Goal: Information Seeking & Learning: Check status

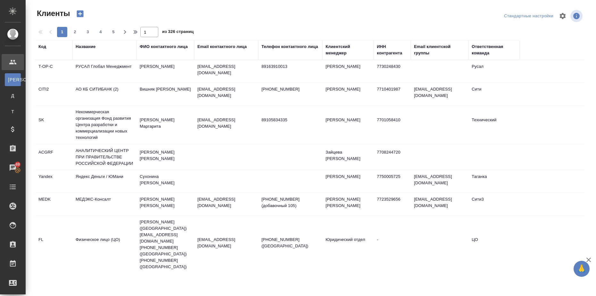
select select "RU"
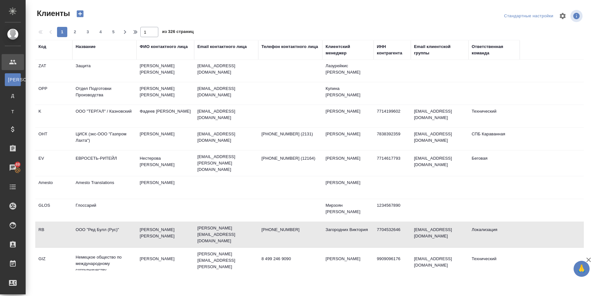
click at [95, 224] on td "ООО "Ред Булл (Рус)"" at bounding box center [104, 235] width 64 height 22
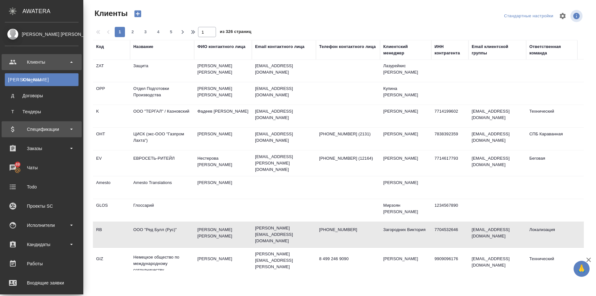
click at [66, 131] on div "Спецификации" at bounding box center [42, 130] width 74 height 10
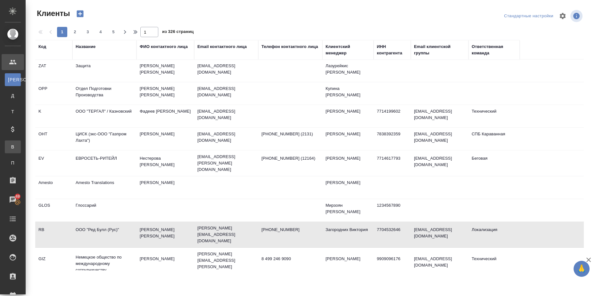
click at [10, 146] on div "Все спецификации" at bounding box center [5, 147] width 10 height 6
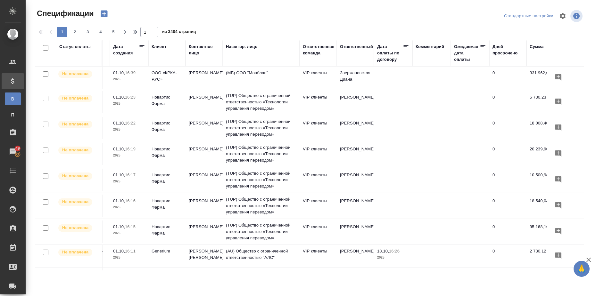
scroll to position [0, 139]
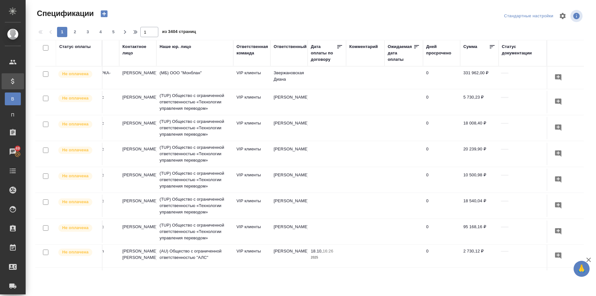
click at [516, 51] on div "Cтатус документации" at bounding box center [523, 50] width 42 height 13
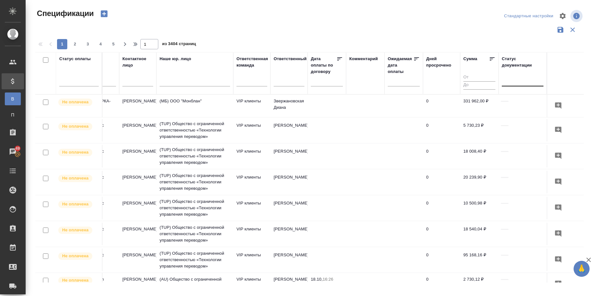
click at [514, 83] on div at bounding box center [523, 79] width 42 height 9
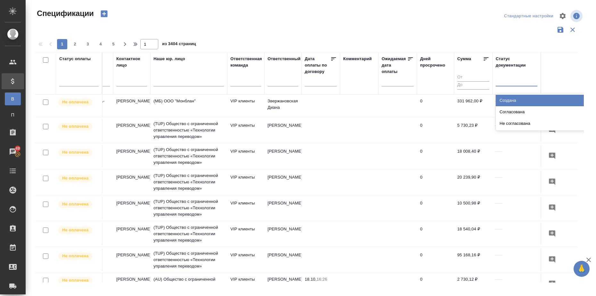
click at [521, 79] on div at bounding box center [517, 79] width 42 height 9
click at [509, 82] on div at bounding box center [517, 79] width 42 height 9
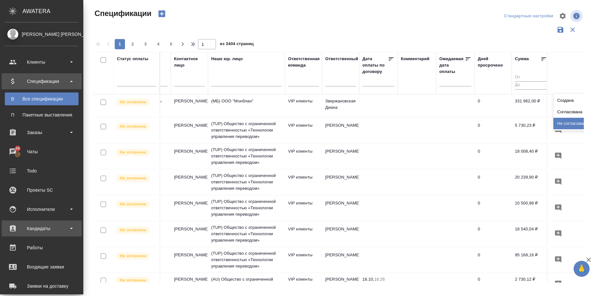
scroll to position [40, 0]
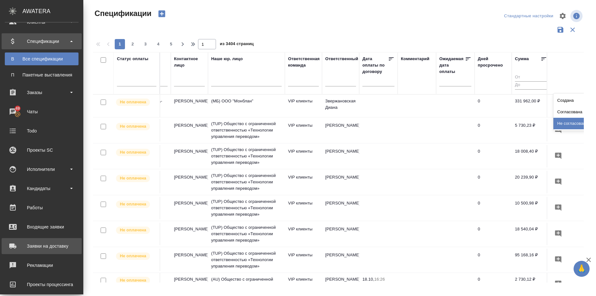
click at [59, 247] on div "Заявки на доставку" at bounding box center [42, 247] width 74 height 10
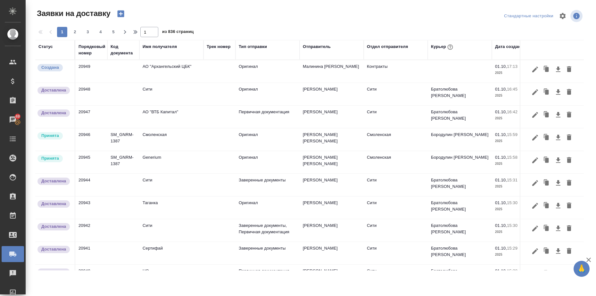
click at [45, 45] on div "Статус" at bounding box center [45, 47] width 14 height 6
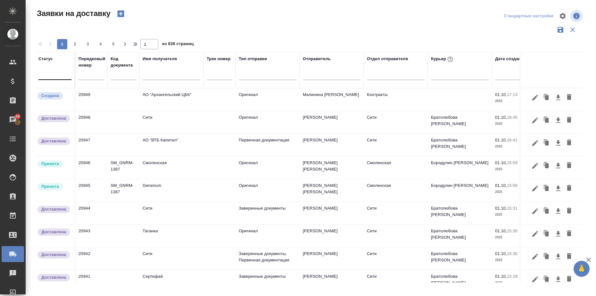
click at [52, 75] on div at bounding box center [54, 73] width 33 height 9
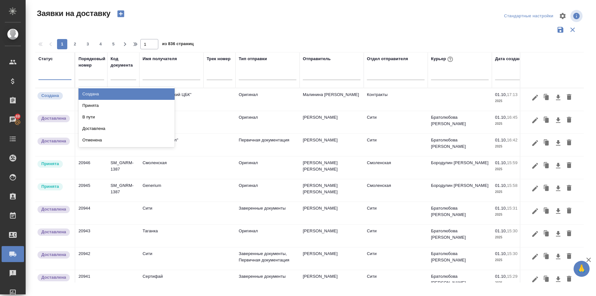
click at [324, 95] on td "Малинина Мария m.malinina" at bounding box center [331, 99] width 64 height 22
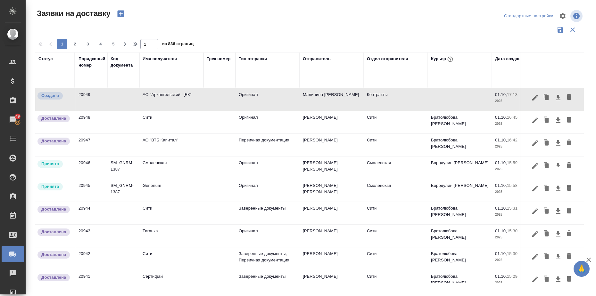
click at [82, 93] on td "20949" at bounding box center [91, 99] width 32 height 22
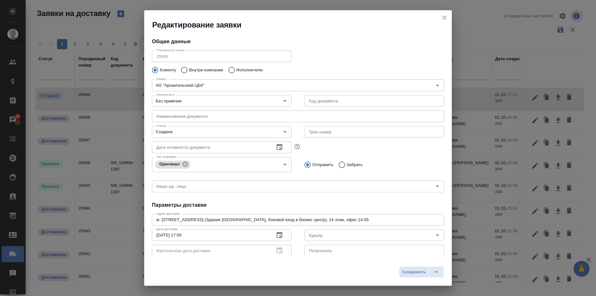
type input "Дубровина Кристина"
type input "+79250857143"
type input "Малинина Мария m.malinina"
click at [444, 18] on icon "close" at bounding box center [444, 17] width 4 height 4
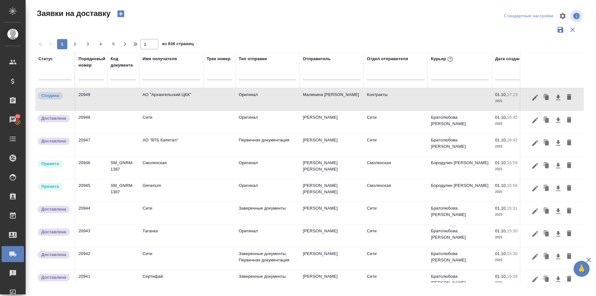
click at [119, 164] on td "SM_GNRM-1387" at bounding box center [123, 168] width 32 height 22
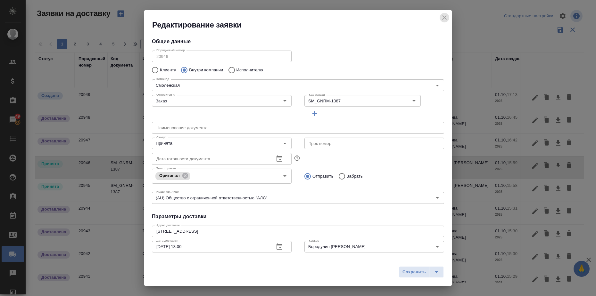
click at [443, 18] on icon "close" at bounding box center [444, 18] width 8 height 8
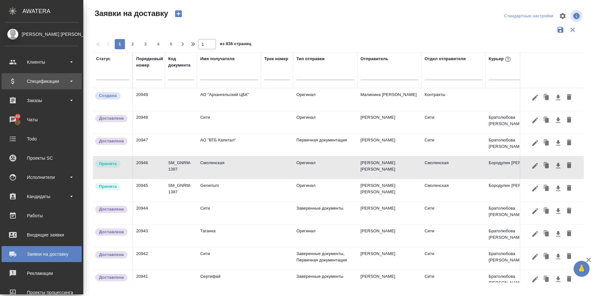
click at [46, 83] on div "Спецификации" at bounding box center [42, 82] width 74 height 10
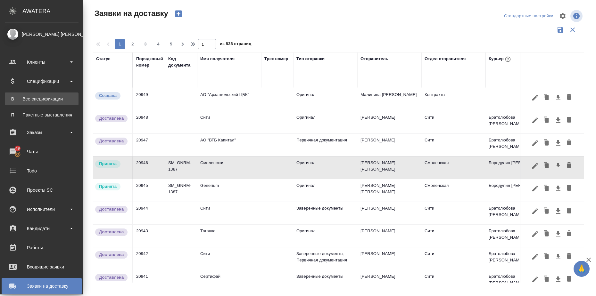
click at [49, 97] on div "Все спецификации" at bounding box center [41, 99] width 67 height 6
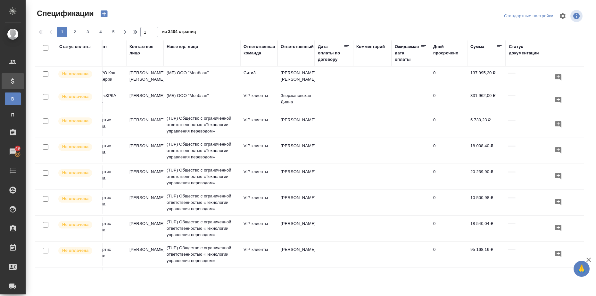
scroll to position [0, 139]
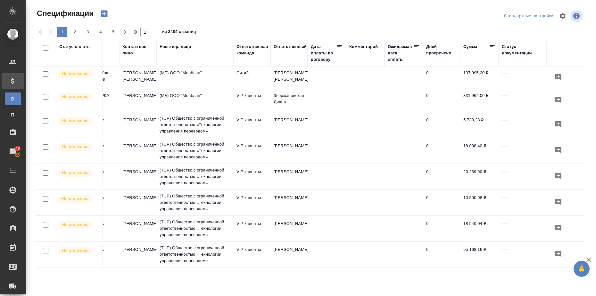
click at [505, 52] on div "Cтатус документации" at bounding box center [523, 50] width 42 height 13
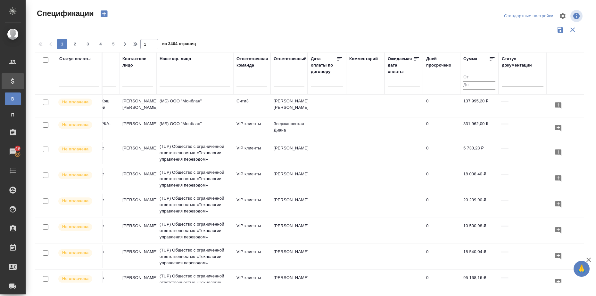
click at [511, 84] on div at bounding box center [523, 79] width 42 height 9
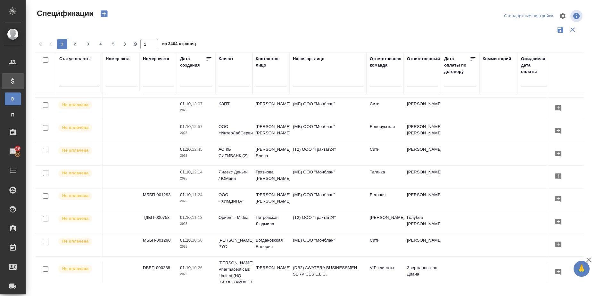
scroll to position [428, 0]
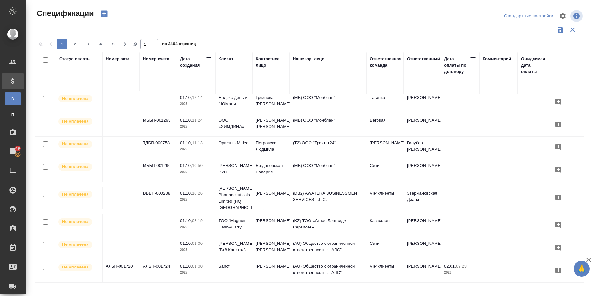
click at [164, 160] on td "МББП-001290" at bounding box center [158, 171] width 37 height 22
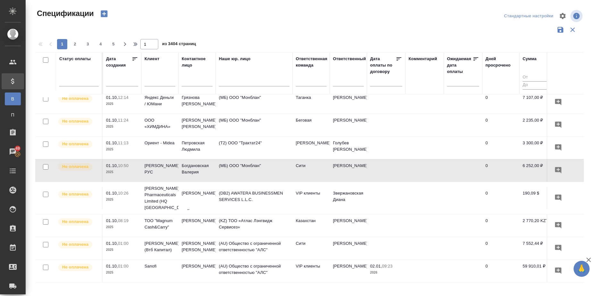
scroll to position [428, 139]
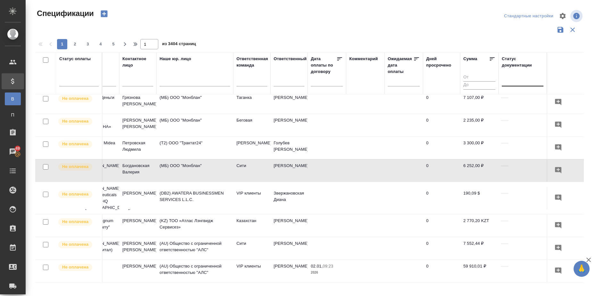
click at [508, 82] on div at bounding box center [523, 79] width 42 height 9
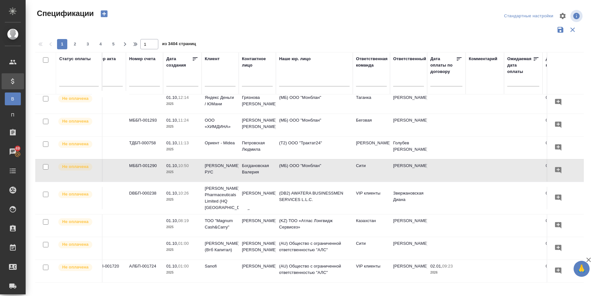
scroll to position [428, 0]
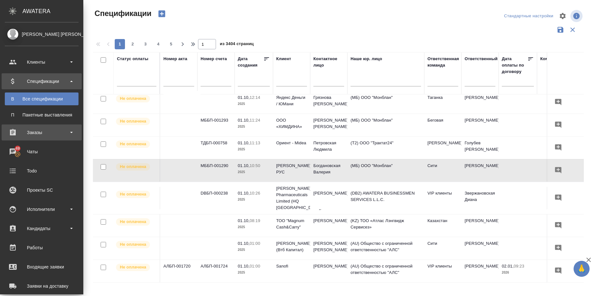
click at [43, 133] on div "Заказы" at bounding box center [42, 133] width 74 height 10
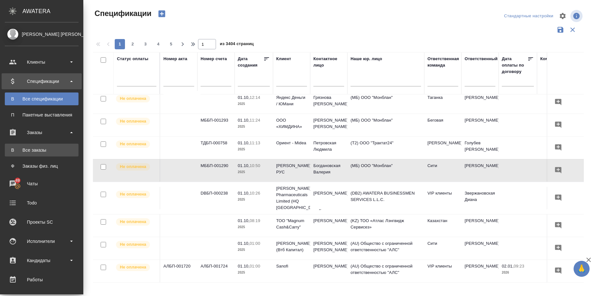
click at [42, 151] on div "Все заказы" at bounding box center [41, 150] width 67 height 6
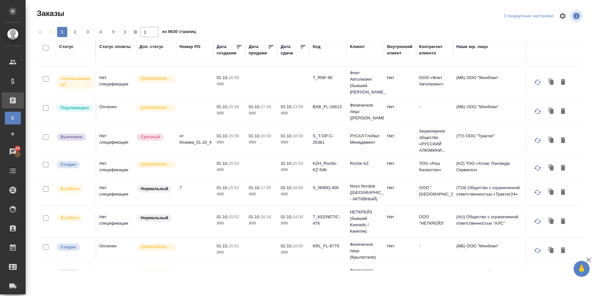
scroll to position [473, 0]
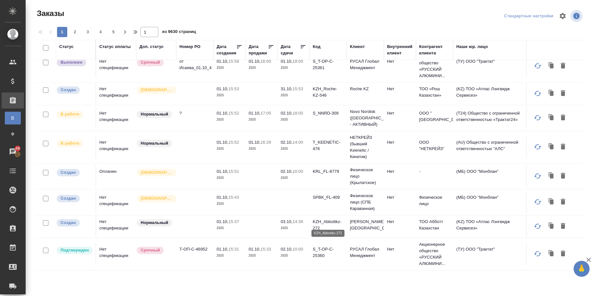
click at [332, 219] on p "KZH_Abbottkz-272" at bounding box center [328, 225] width 31 height 13
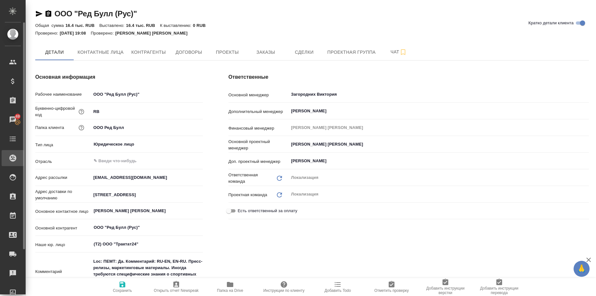
scroll to position [280, 0]
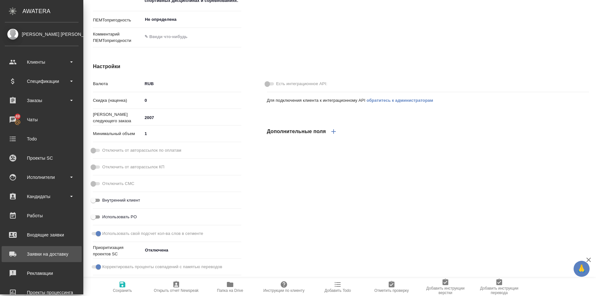
click at [63, 254] on div "Заявки на доставку" at bounding box center [42, 255] width 74 height 10
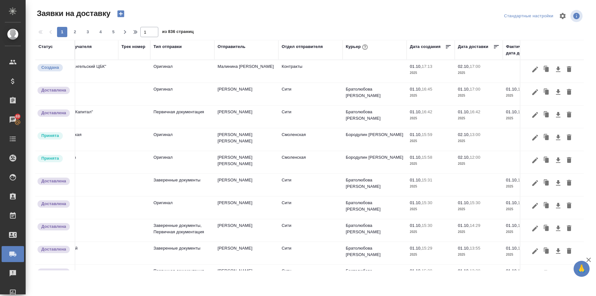
scroll to position [0, 122]
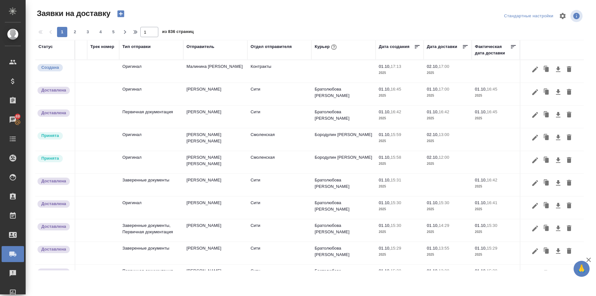
click at [140, 45] on div "Тип отправки" at bounding box center [136, 47] width 28 height 6
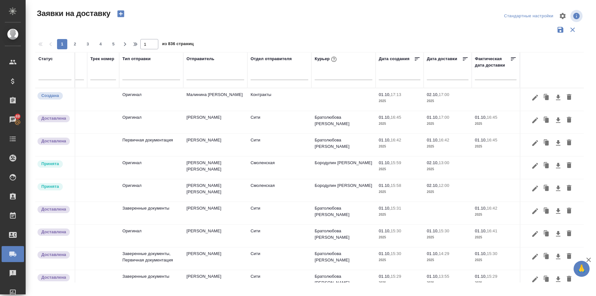
click at [143, 139] on td "Первичная документация" at bounding box center [151, 145] width 64 height 22
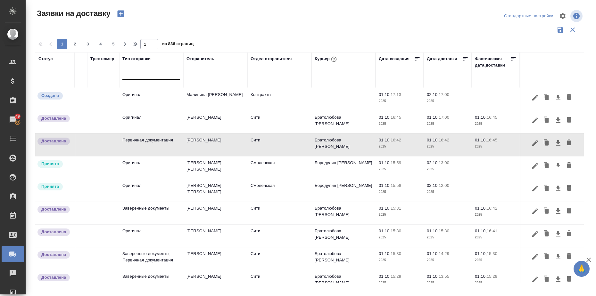
click at [139, 78] on div at bounding box center [151, 73] width 58 height 9
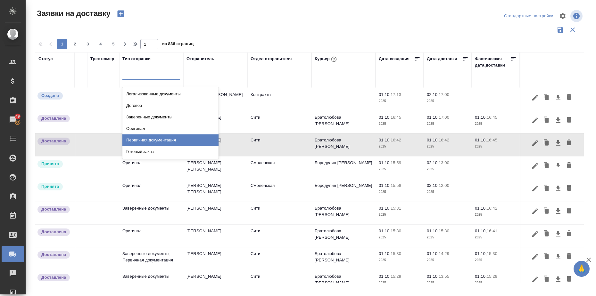
click at [147, 141] on div "Первичная документация" at bounding box center [170, 141] width 96 height 12
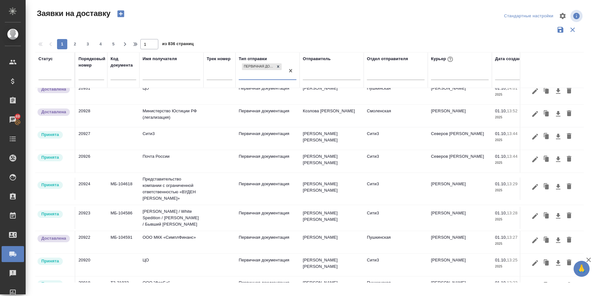
scroll to position [160, 0]
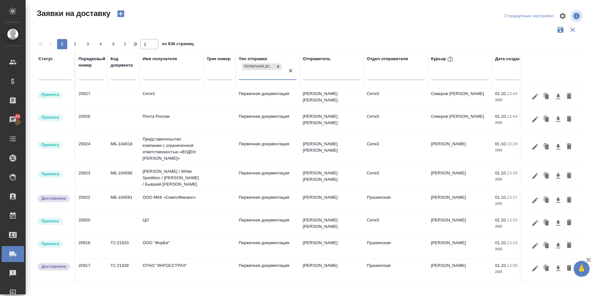
click at [160, 204] on td "ООО МКК «СимплФинанс»" at bounding box center [171, 202] width 64 height 22
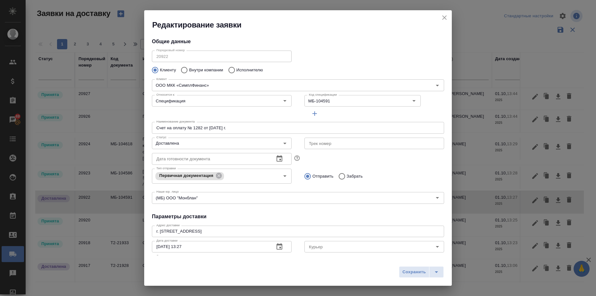
type input "Иванова Евгения"
type input "Косарева Юлия"
click at [433, 86] on icon "Open" at bounding box center [437, 86] width 8 height 8
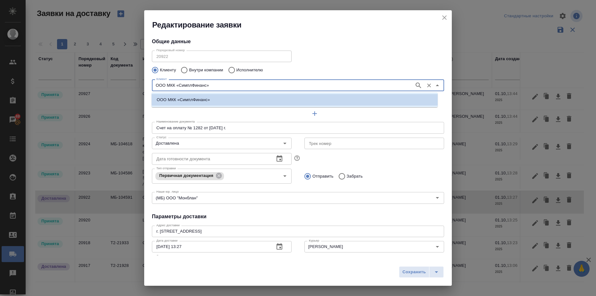
click at [433, 86] on icon "Close" at bounding box center [437, 86] width 8 height 8
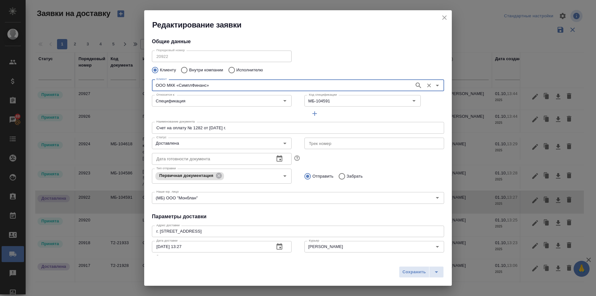
click at [445, 17] on icon "close" at bounding box center [444, 17] width 4 height 4
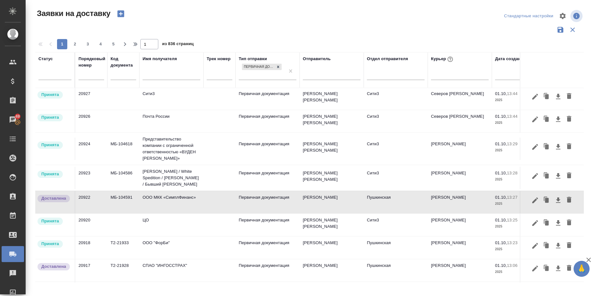
click at [126, 203] on td "МБ-104591" at bounding box center [123, 202] width 32 height 22
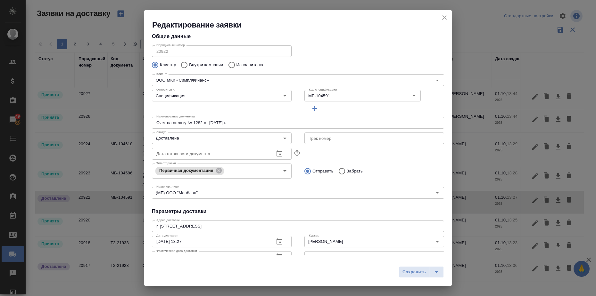
scroll to position [0, 0]
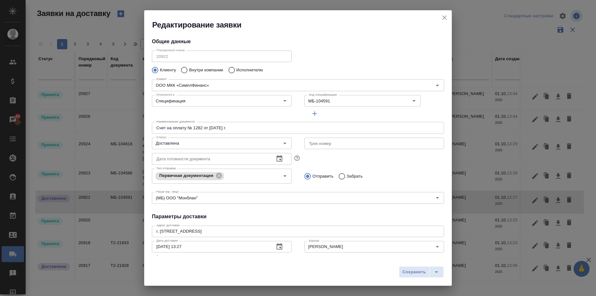
click at [443, 17] on icon "close" at bounding box center [444, 17] width 4 height 4
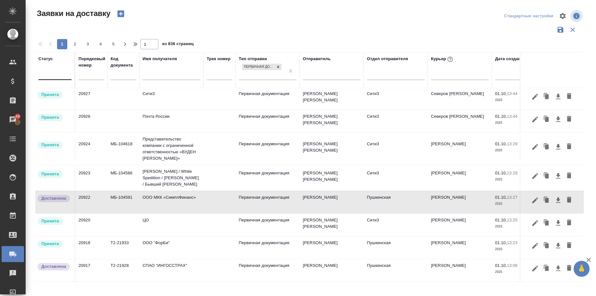
click at [54, 75] on div at bounding box center [54, 73] width 33 height 9
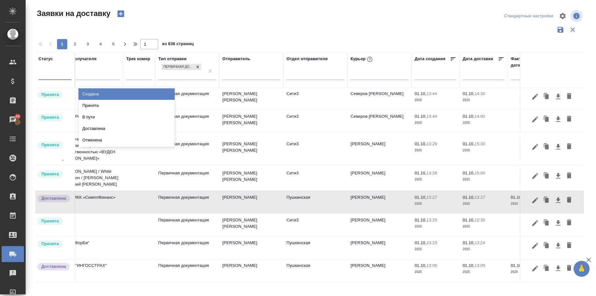
scroll to position [160, 122]
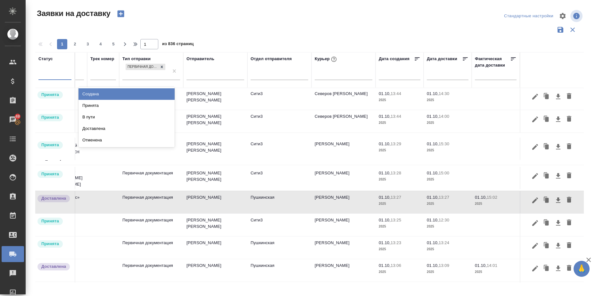
click at [246, 29] on div at bounding box center [309, 30] width 548 height 12
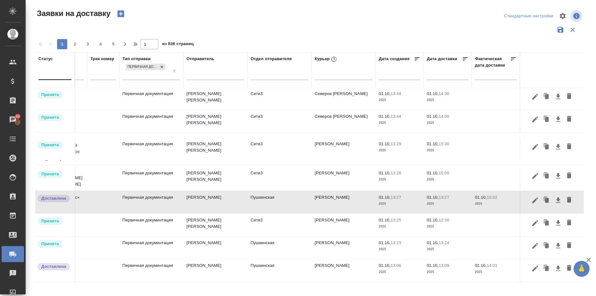
click at [63, 77] on div at bounding box center [54, 73] width 33 height 9
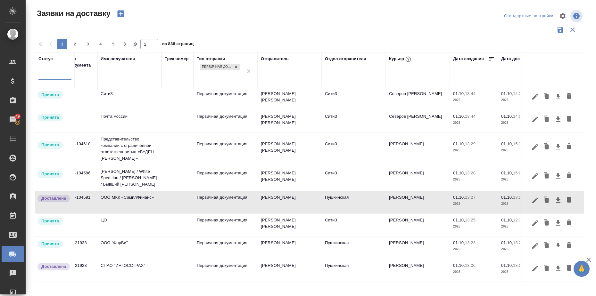
scroll to position [160, 0]
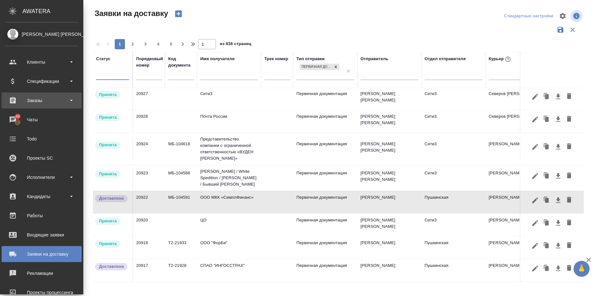
click at [41, 100] on div "Заказы" at bounding box center [42, 101] width 74 height 10
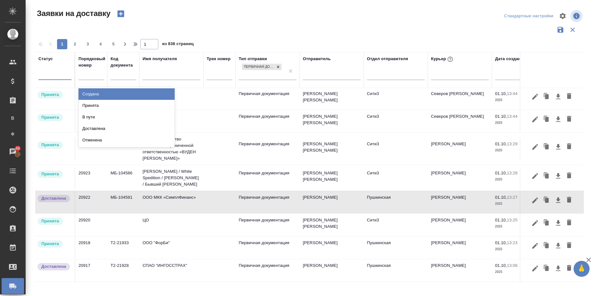
click at [56, 76] on div at bounding box center [54, 73] width 33 height 9
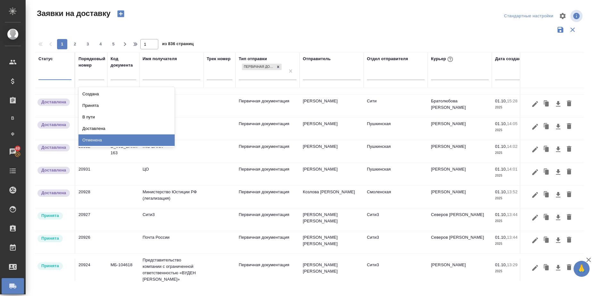
scroll to position [119, 0]
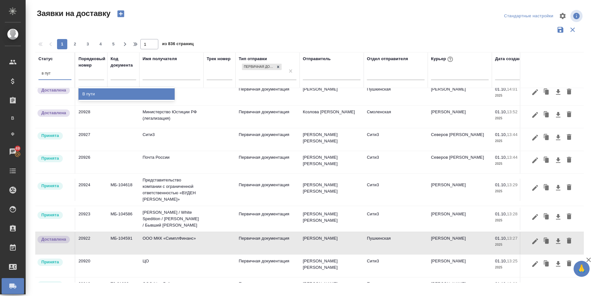
type input "в пути"
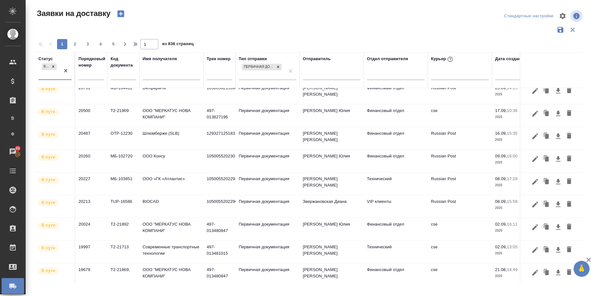
scroll to position [0, 0]
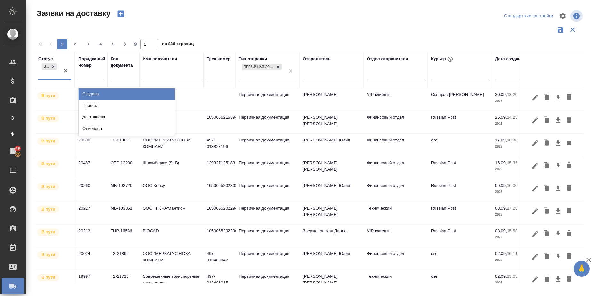
click at [52, 75] on div "В пути" at bounding box center [48, 70] width 21 height 17
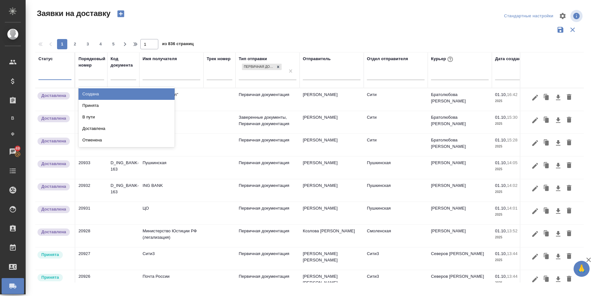
click at [58, 76] on div at bounding box center [54, 73] width 33 height 9
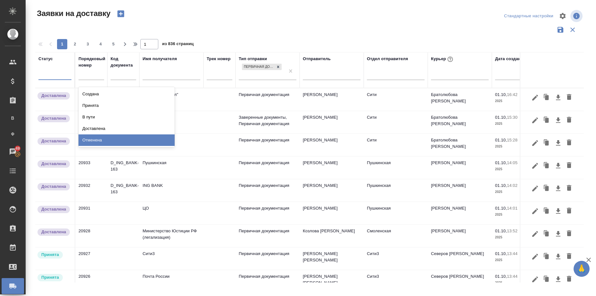
click at [101, 140] on div "Отменена" at bounding box center [126, 141] width 96 height 12
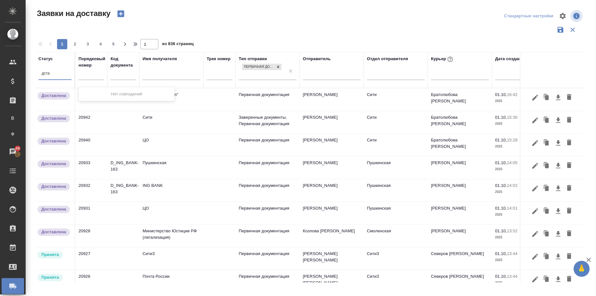
type input "дста"
click at [161, 94] on td "АО "ВТБ Капитал"" at bounding box center [171, 99] width 64 height 22
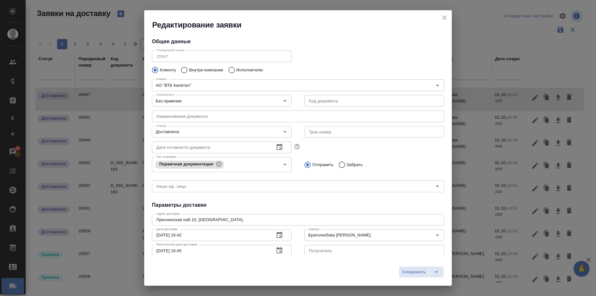
type input "Лазарева Зарина"
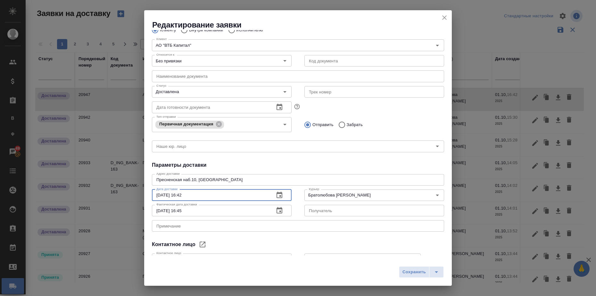
drag, startPoint x: 197, startPoint y: 194, endPoint x: 153, endPoint y: 197, distance: 43.7
click at [153, 197] on input "01.10.2025 16:42" at bounding box center [210, 196] width 117 height 12
click at [444, 17] on icon "close" at bounding box center [444, 18] width 8 height 8
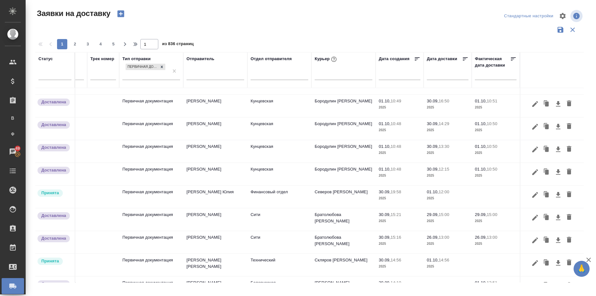
scroll to position [399, 122]
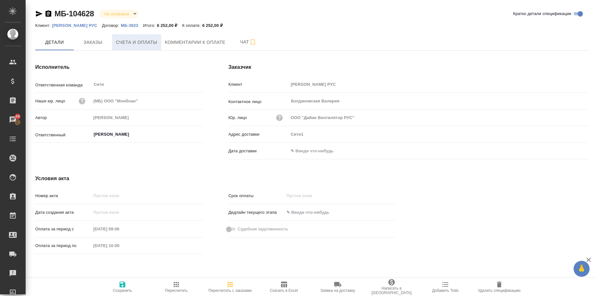
click at [150, 41] on span "Счета и оплаты" at bounding box center [136, 42] width 41 height 8
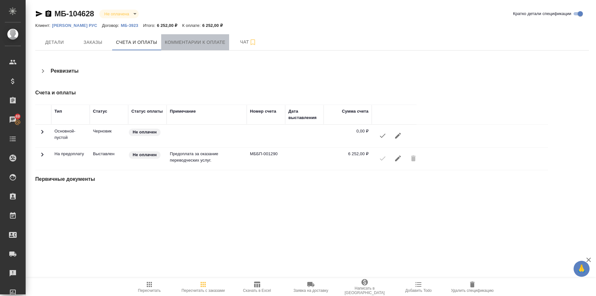
click at [190, 37] on button "Комментарии к оплате" at bounding box center [195, 42] width 68 height 16
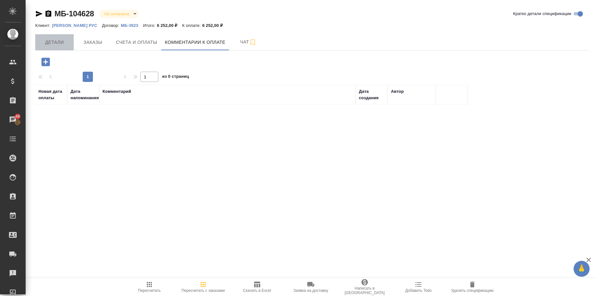
click at [57, 38] on span "Детали" at bounding box center [54, 42] width 31 height 8
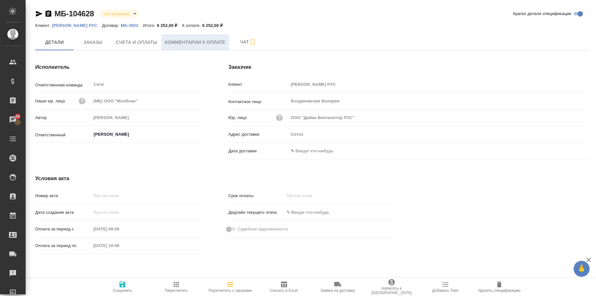
click at [204, 41] on span "Комментарии к оплате" at bounding box center [195, 42] width 61 height 8
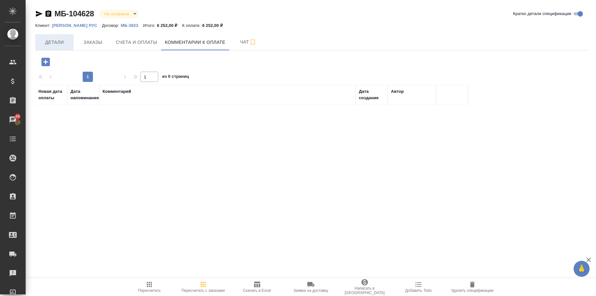
click at [56, 42] on span "Детали" at bounding box center [54, 42] width 31 height 8
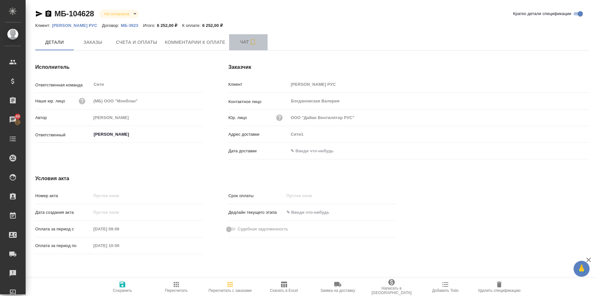
click at [246, 42] on span "Чат" at bounding box center [248, 42] width 31 height 8
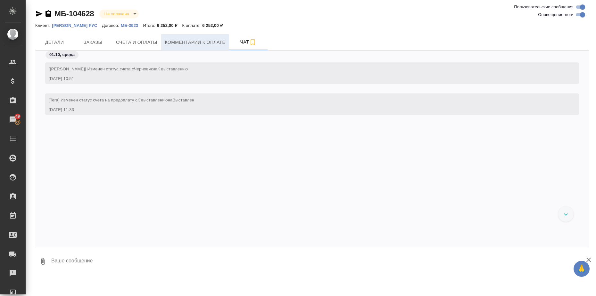
click at [198, 43] on span "Комментарии к оплате" at bounding box center [195, 42] width 61 height 8
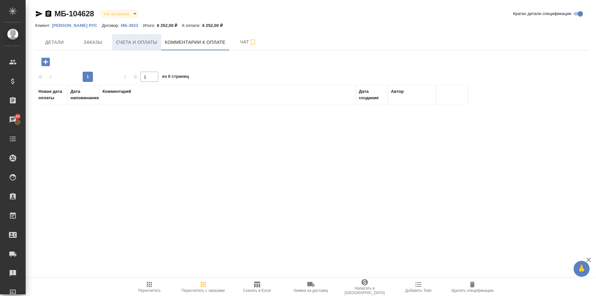
click at [139, 42] on span "Счета и оплаты" at bounding box center [136, 42] width 41 height 8
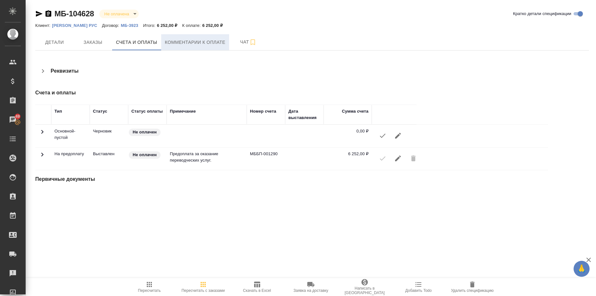
click at [197, 43] on span "Комментарии к оплате" at bounding box center [195, 42] width 61 height 8
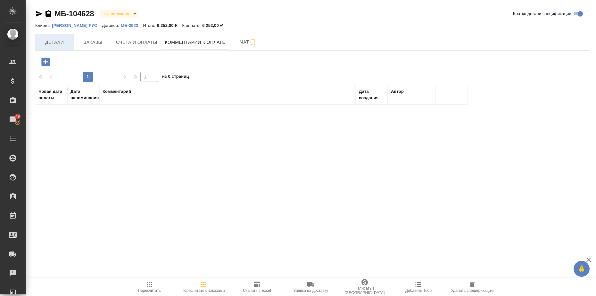
click at [57, 44] on span "Детали" at bounding box center [54, 42] width 31 height 8
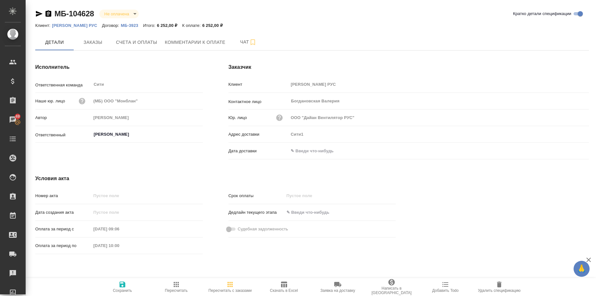
click at [133, 23] on p "МБ-3923" at bounding box center [132, 25] width 22 height 5
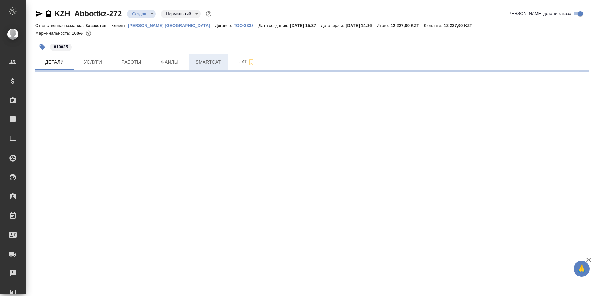
select select "RU"
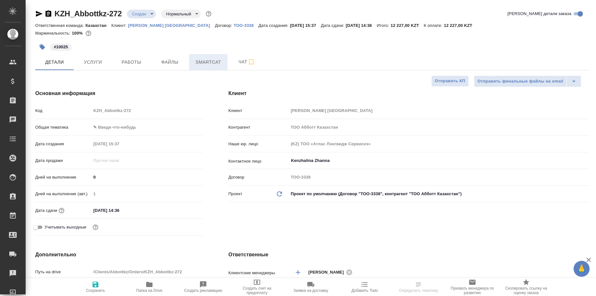
type textarea "x"
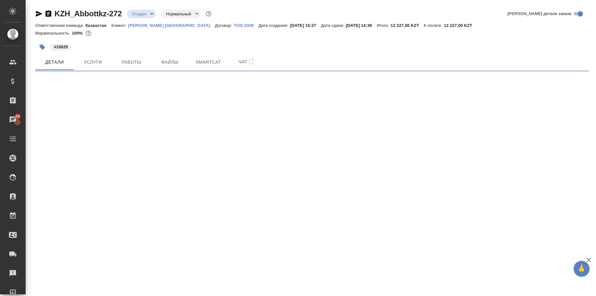
select select "RU"
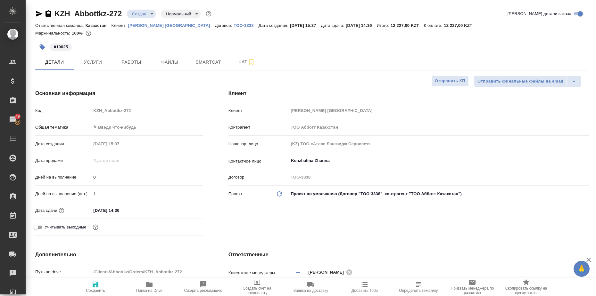
type textarea "x"
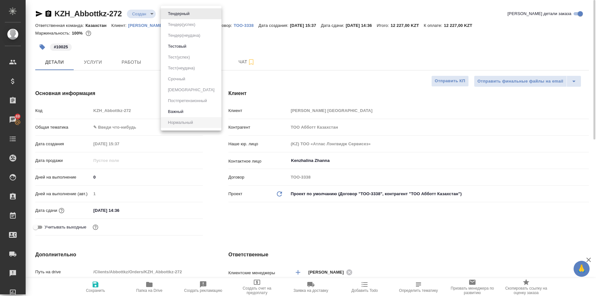
click at [195, 13] on body "🙏 .cls-1 fill:#fff; AWATERA [PERSON_NAME]sharkunova Клиенты Спецификации Заказы…" at bounding box center [298, 148] width 596 height 296
click at [273, 44] on div at bounding box center [298, 148] width 596 height 296
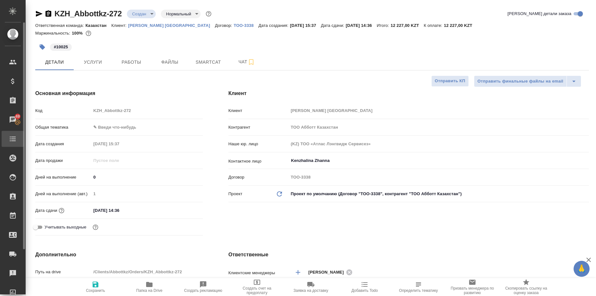
type textarea "x"
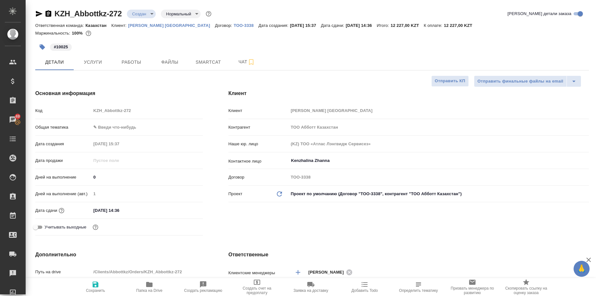
type textarea "x"
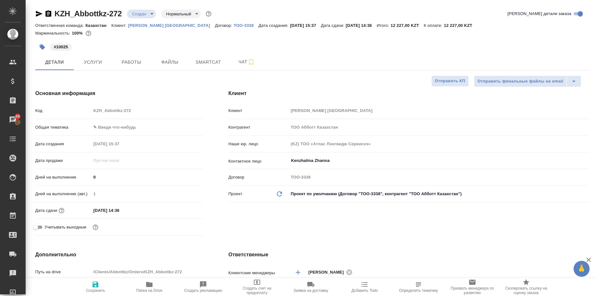
type textarea "x"
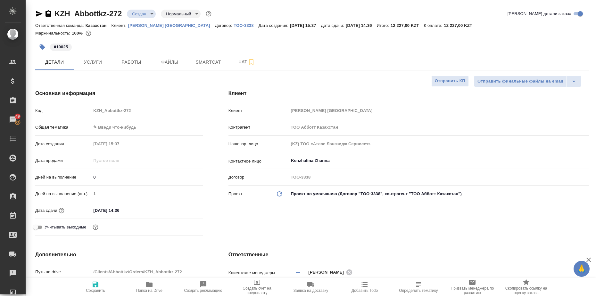
type textarea "x"
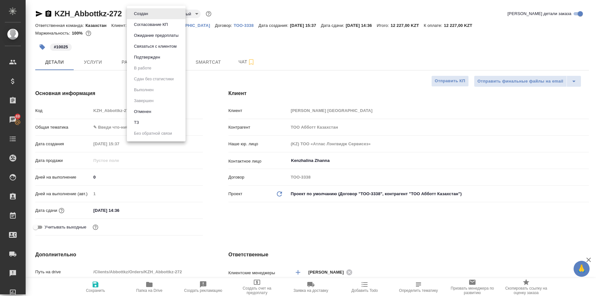
click at [150, 12] on body "🙏 .cls-1 fill:#fff; AWATERA Шаркунова Татьяна t.sharkunova Клиенты Спецификации…" at bounding box center [298, 148] width 596 height 296
click at [233, 38] on div at bounding box center [298, 148] width 596 height 296
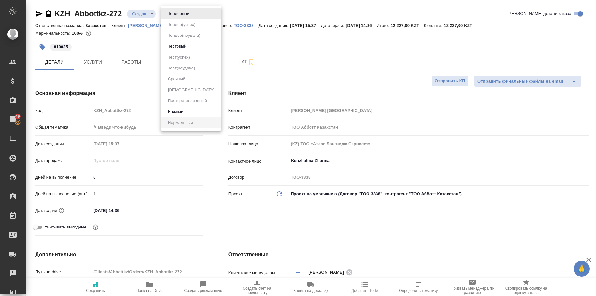
click at [195, 15] on body "🙏 .cls-1 fill:#fff; AWATERA Шаркунова Татьяна t.sharkunova Клиенты Спецификации…" at bounding box center [298, 148] width 596 height 296
click at [267, 42] on div at bounding box center [298, 148] width 596 height 296
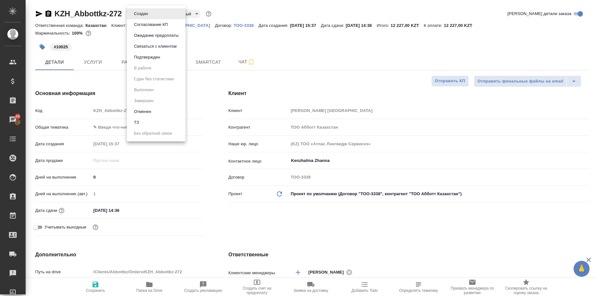
click at [152, 13] on body "🙏 .cls-1 fill:#fff; AWATERA Шаркунова Татьяна t.sharkunova Клиенты Спецификации…" at bounding box center [298, 148] width 596 height 296
click at [266, 51] on div at bounding box center [298, 148] width 596 height 296
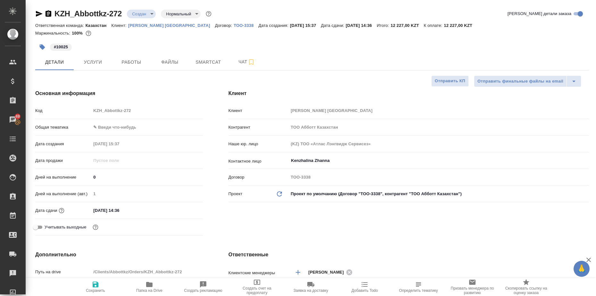
type textarea "x"
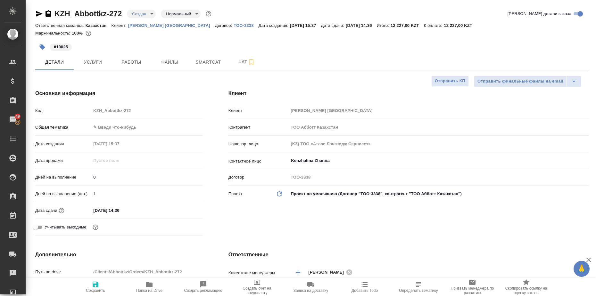
type textarea "x"
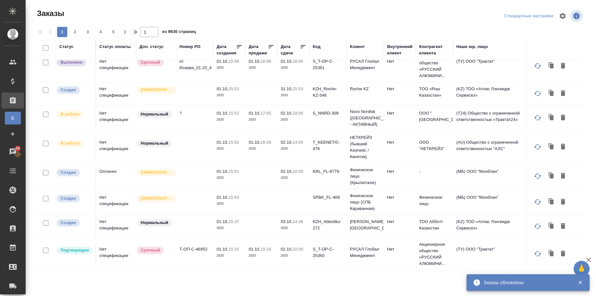
scroll to position [113, 0]
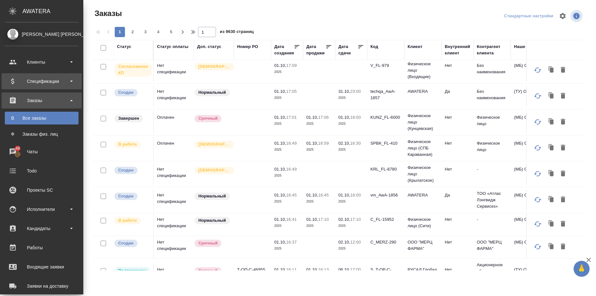
click at [73, 81] on div "Спецификации" at bounding box center [42, 82] width 74 height 10
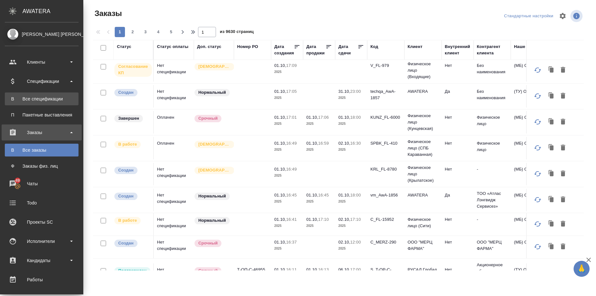
click at [61, 101] on div "Все спецификации" at bounding box center [41, 99] width 67 height 6
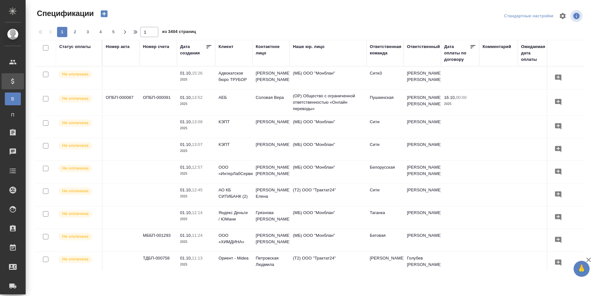
scroll to position [172, 0]
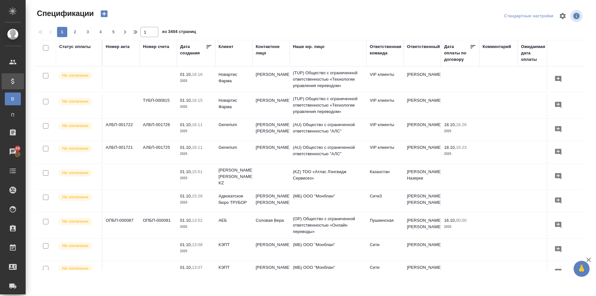
click at [167, 124] on td "АЛБП-001726" at bounding box center [158, 130] width 37 height 22
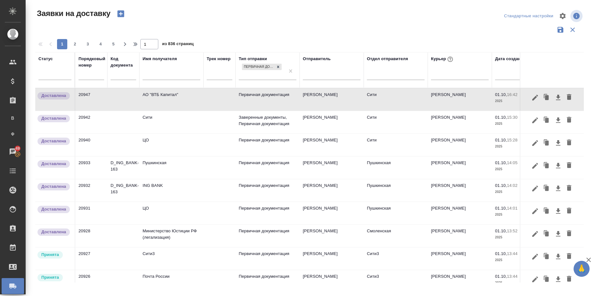
scroll to position [399, 122]
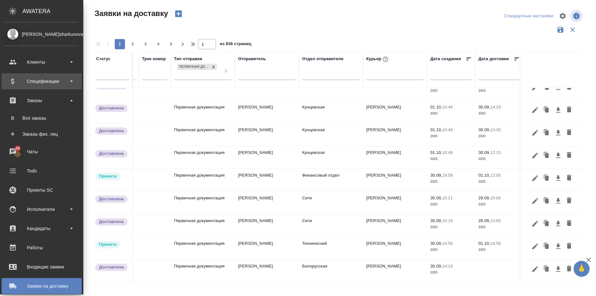
click at [64, 81] on div "Спецификации" at bounding box center [42, 82] width 74 height 10
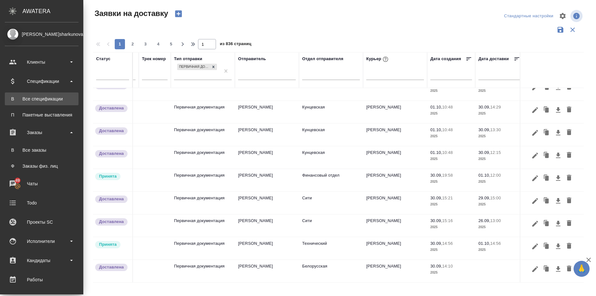
click at [60, 95] on link "В Все спецификации" at bounding box center [42, 99] width 74 height 13
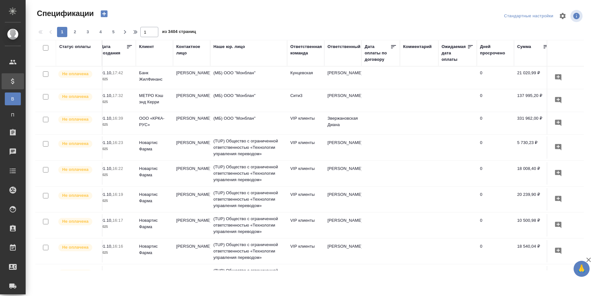
scroll to position [0, 139]
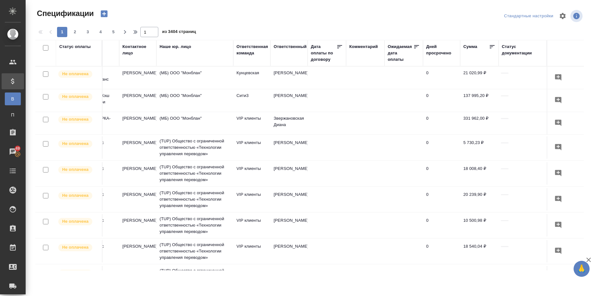
click at [510, 52] on div "Cтатус документации" at bounding box center [523, 50] width 42 height 13
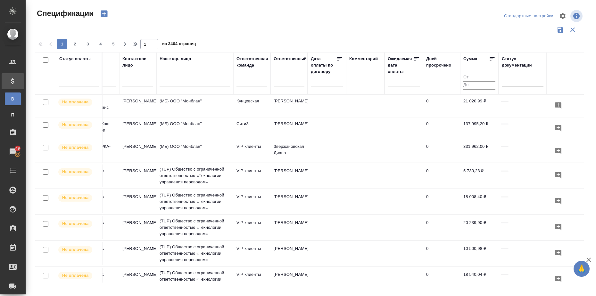
click at [510, 84] on div at bounding box center [523, 79] width 42 height 9
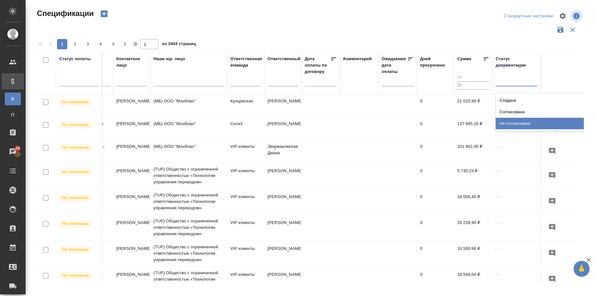
click at [516, 125] on div "Не согласована" at bounding box center [544, 124] width 96 height 12
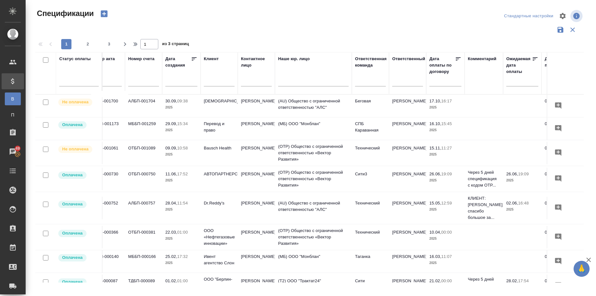
scroll to position [0, 0]
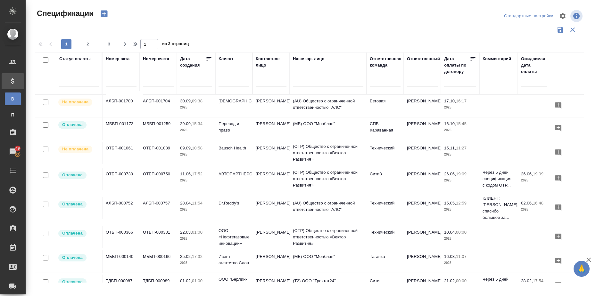
click at [154, 101] on td "АЛБП-001704" at bounding box center [158, 106] width 37 height 22
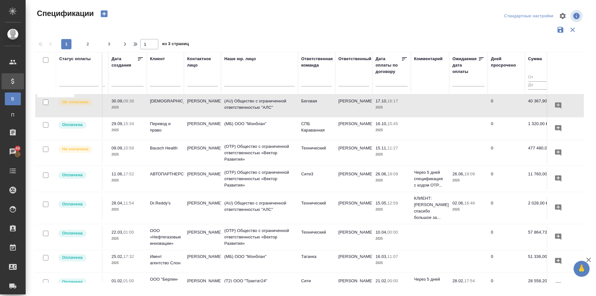
scroll to position [0, 71]
click at [206, 100] on td "Шайхутдинов Марат" at bounding box center [200, 106] width 37 height 22
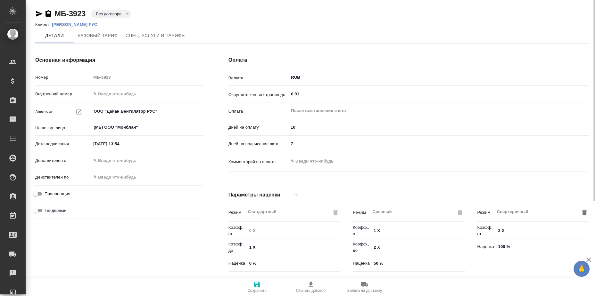
type input "Прайс_2025_филиалы"
drag, startPoint x: 288, startPoint y: 143, endPoint x: 293, endPoint y: 143, distance: 5.1
click at [293, 143] on input "7" at bounding box center [439, 143] width 300 height 9
click at [354, 184] on div "Оплата Валюта RUB ​ Округлять кол-во страниц до 0.01 ​ Оплата После выставления…" at bounding box center [409, 166] width 386 height 244
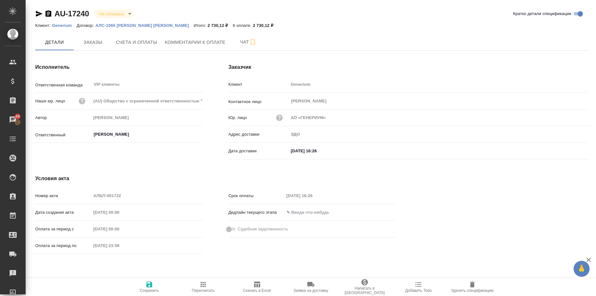
click at [102, 25] on p "АЛС-1065 [PERSON_NAME] [PERSON_NAME]" at bounding box center [144, 25] width 98 height 5
click at [135, 42] on span "Счета и оплаты" at bounding box center [136, 42] width 41 height 8
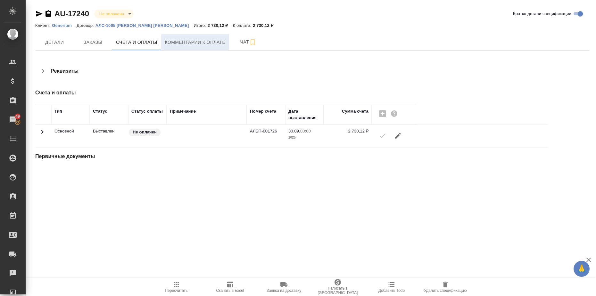
click at [192, 43] on span "Комментарии к оплате" at bounding box center [195, 42] width 61 height 8
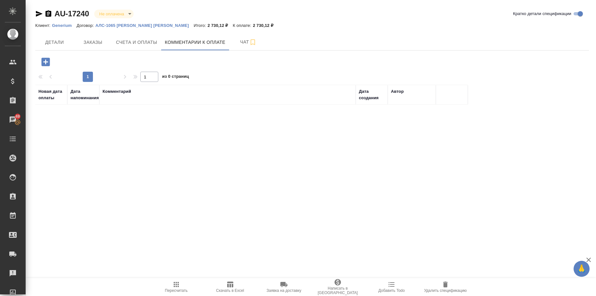
click at [60, 24] on p "Generium" at bounding box center [64, 25] width 25 height 5
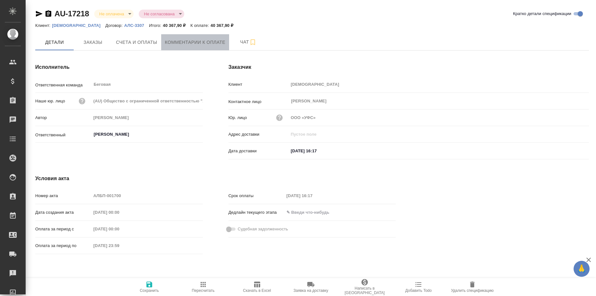
click at [181, 39] on span "Комментарии к оплате" at bounding box center [195, 42] width 61 height 8
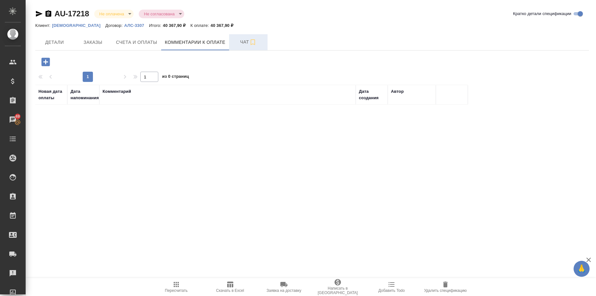
click at [239, 44] on span "Чат" at bounding box center [248, 42] width 31 height 8
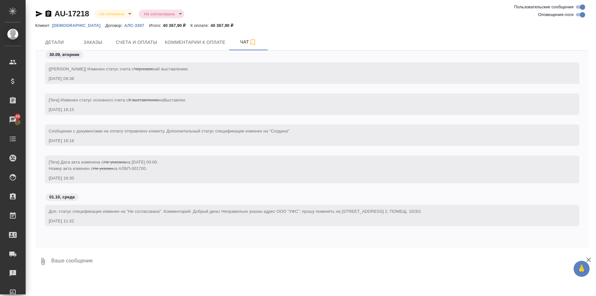
scroll to position [5, 0]
drag, startPoint x: 47, startPoint y: 126, endPoint x: 282, endPoint y: 136, distance: 235.4
click at [282, 136] on div "Cooбщение с документами на оплату отправлено клиенту. Дополнительный статус спе…" at bounding box center [312, 135] width 534 height 21
click at [130, 193] on div "01.10, среда" at bounding box center [311, 199] width 553 height 12
drag, startPoint x: 195, startPoint y: 206, endPoint x: 205, endPoint y: 216, distance: 13.8
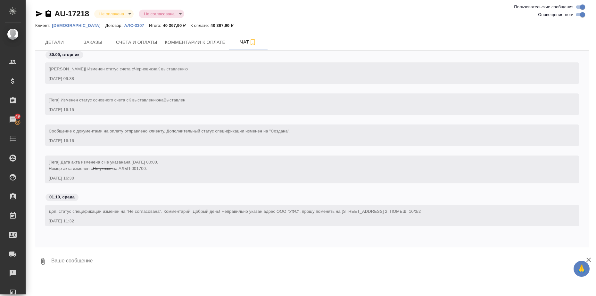
click at [205, 215] on div "Доп. статус спецификации изменен на "Не согласована". Комментарий: Добрый день!…" at bounding box center [303, 211] width 508 height 8
drag, startPoint x: 49, startPoint y: 126, endPoint x: 74, endPoint y: 127, distance: 25.7
click at [74, 129] on span "Cooбщение с документами на оплату отправлено клиенту. Дополнительный статус спе…" at bounding box center [170, 131] width 242 height 5
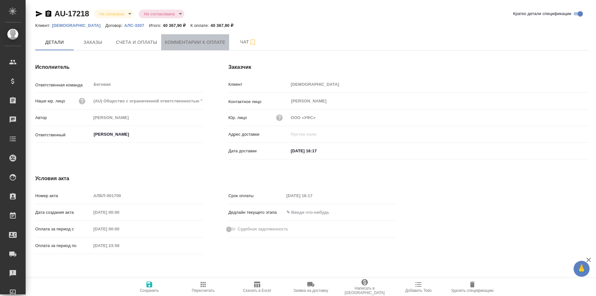
click at [208, 41] on span "Комментарии к оплате" at bounding box center [195, 42] width 61 height 8
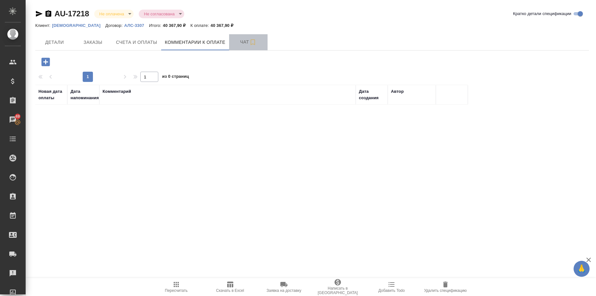
click at [239, 37] on button "Чат" at bounding box center [248, 42] width 38 height 16
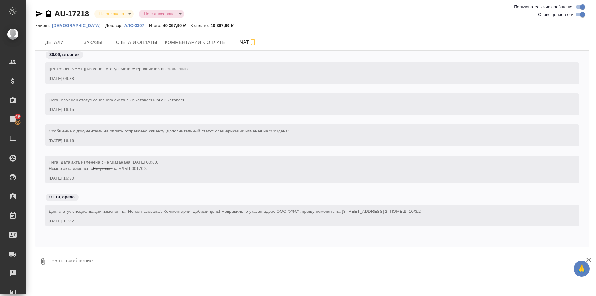
scroll to position [5, 0]
